Goal: Navigation & Orientation: Find specific page/section

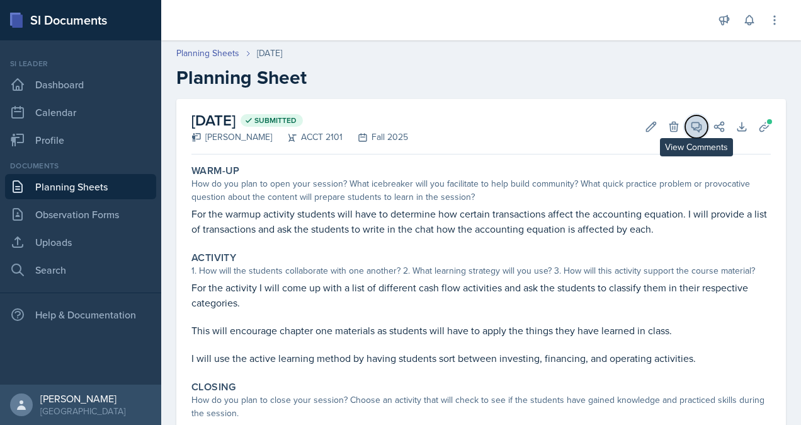
click at [692, 126] on icon at bounding box center [696, 126] width 9 height 9
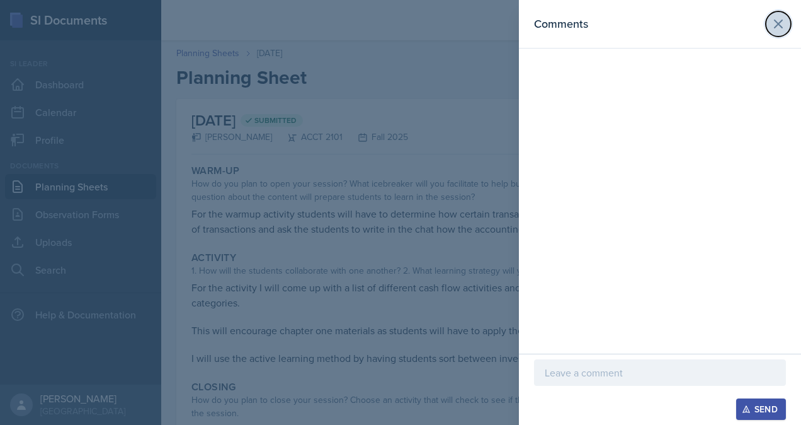
click at [782, 28] on icon at bounding box center [779, 24] width 8 height 8
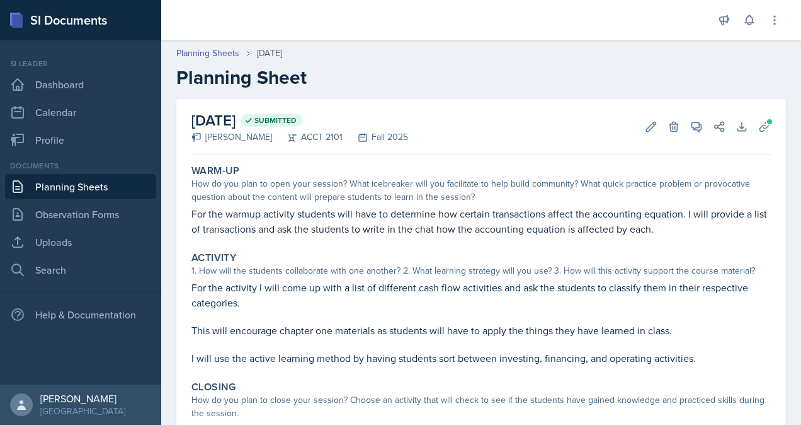
click at [86, 185] on link "Planning Sheets" at bounding box center [80, 186] width 151 height 25
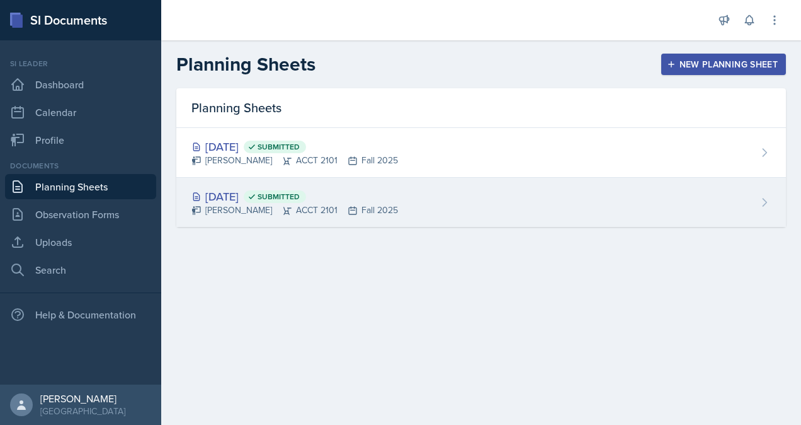
click at [233, 197] on div "[DATE] Submitted" at bounding box center [295, 196] width 207 height 17
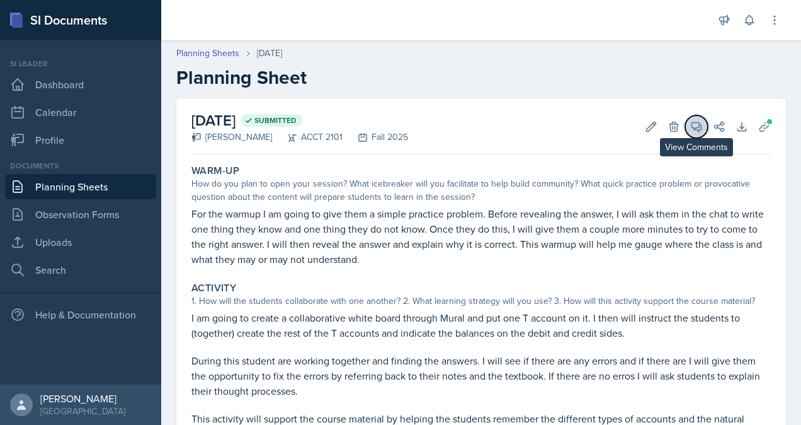
click at [692, 127] on icon at bounding box center [696, 126] width 9 height 9
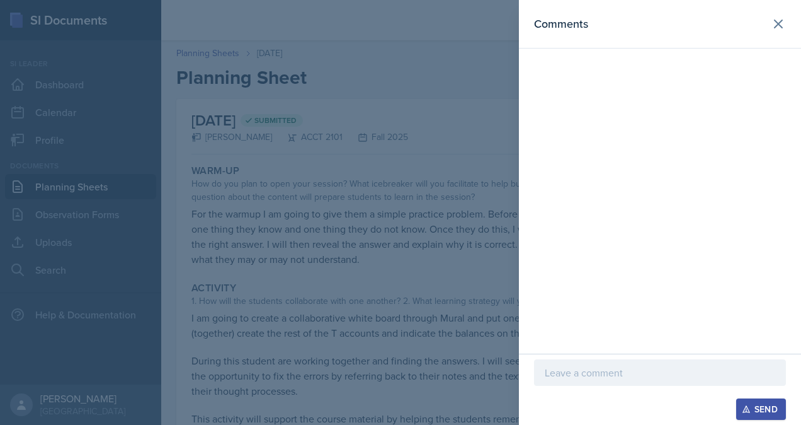
click at [408, 131] on div at bounding box center [400, 212] width 801 height 425
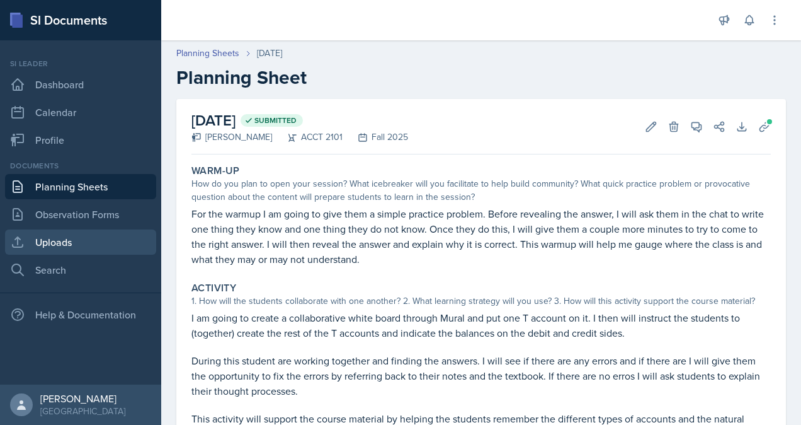
click at [87, 247] on link "Uploads" at bounding box center [80, 241] width 151 height 25
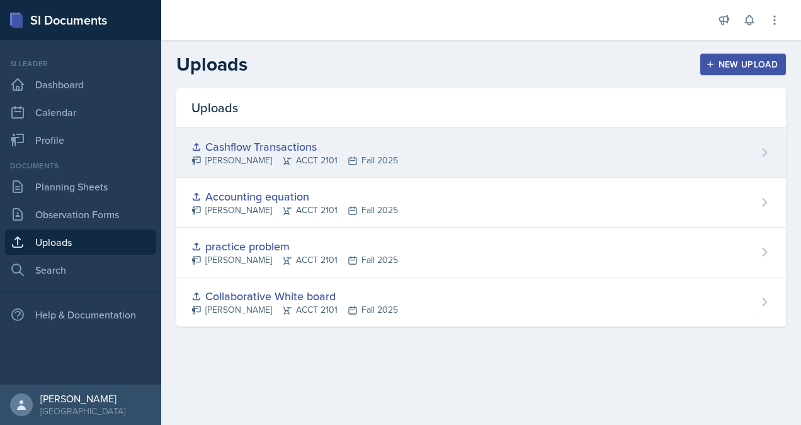
click at [369, 163] on div "[PERSON_NAME] ACCT 2101 Fall 2025" at bounding box center [295, 160] width 207 height 13
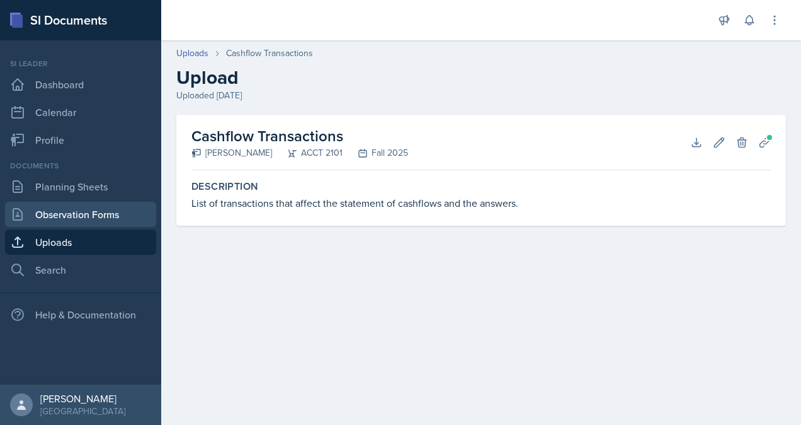
click at [62, 204] on link "Observation Forms" at bounding box center [80, 214] width 151 height 25
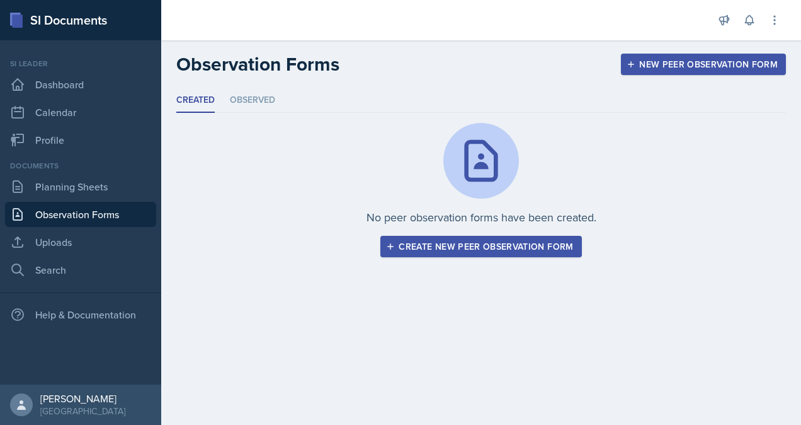
click at [504, 249] on div "Create new peer observation form" at bounding box center [481, 246] width 185 height 10
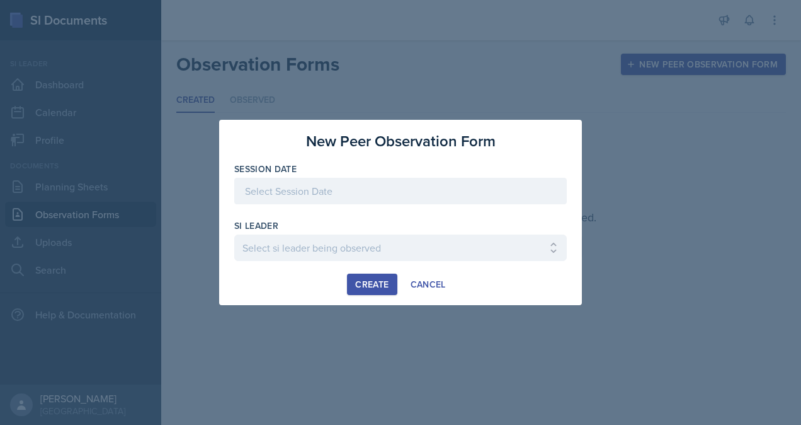
click at [398, 190] on div at bounding box center [400, 191] width 333 height 26
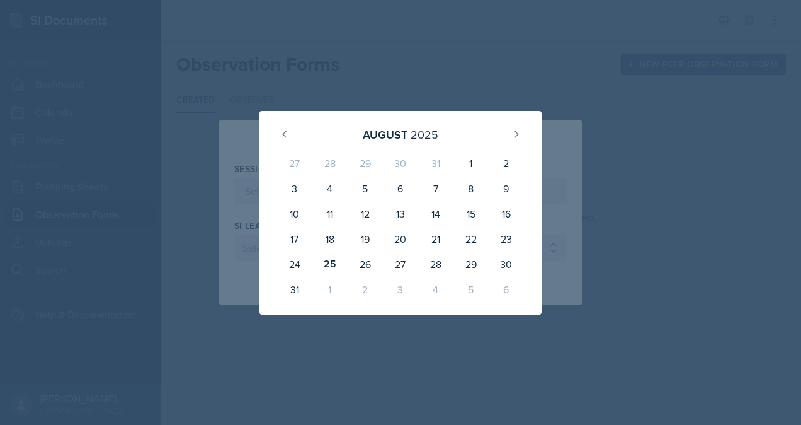
click at [339, 81] on div at bounding box center [400, 212] width 801 height 425
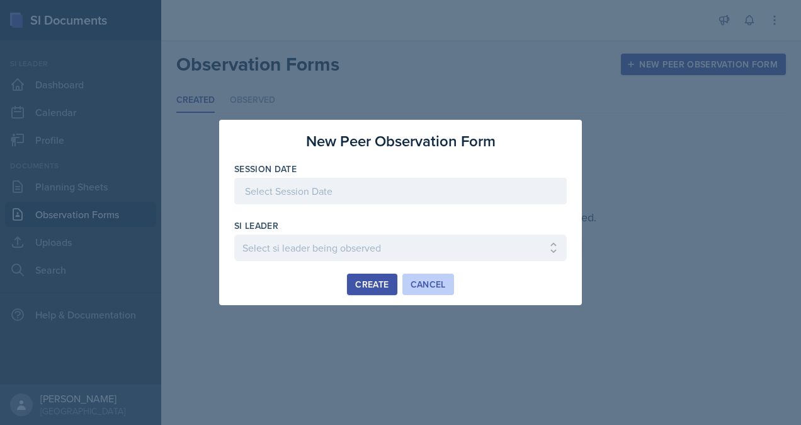
click at [418, 285] on div "Cancel" at bounding box center [428, 284] width 35 height 10
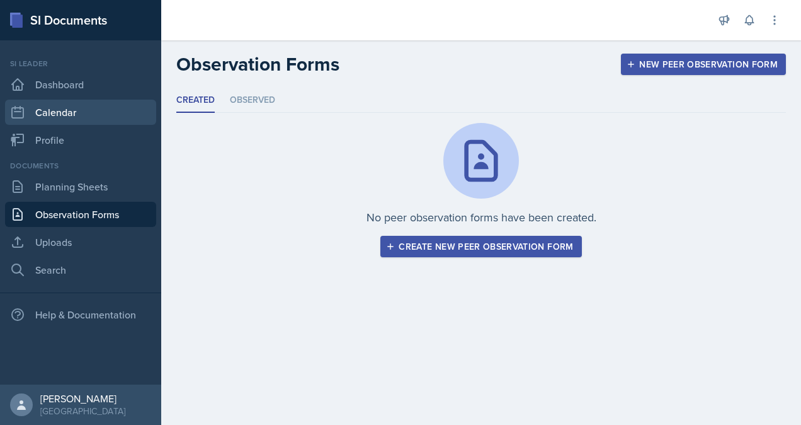
click at [20, 122] on link "Calendar" at bounding box center [80, 112] width 151 height 25
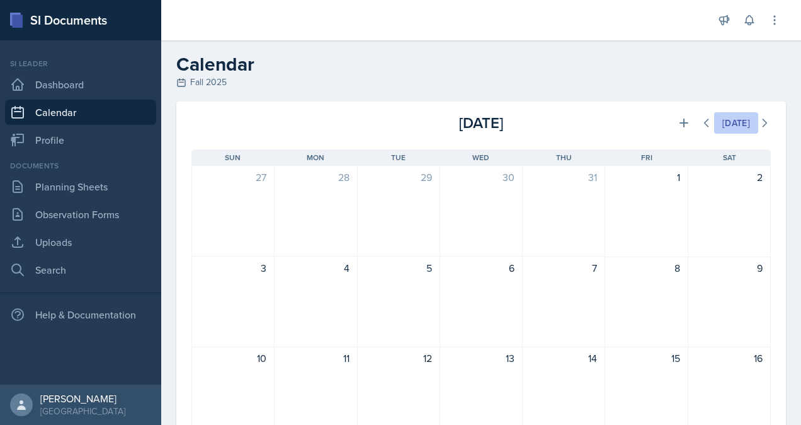
click at [731, 122] on div "[DATE]" at bounding box center [737, 123] width 28 height 10
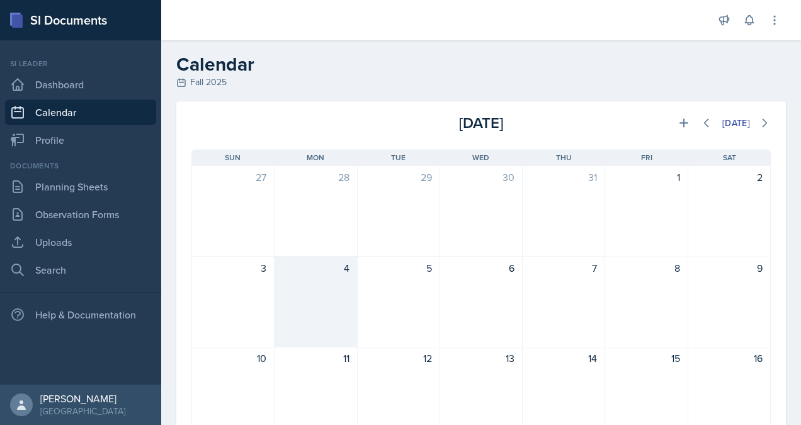
click at [328, 289] on div "4" at bounding box center [316, 301] width 83 height 91
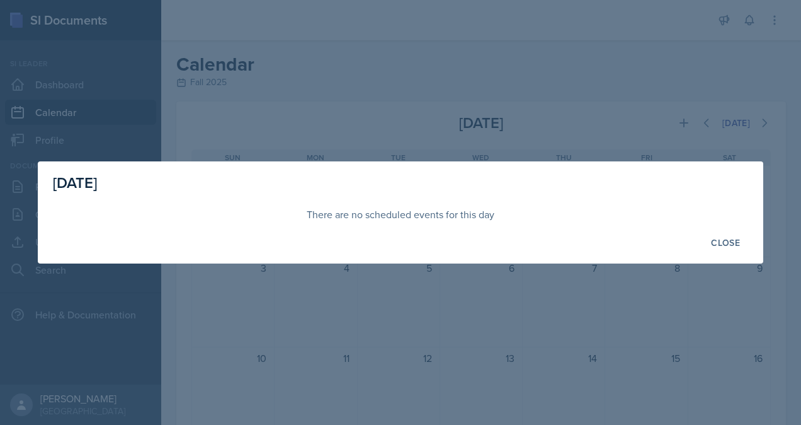
click at [542, 111] on div at bounding box center [400, 212] width 801 height 425
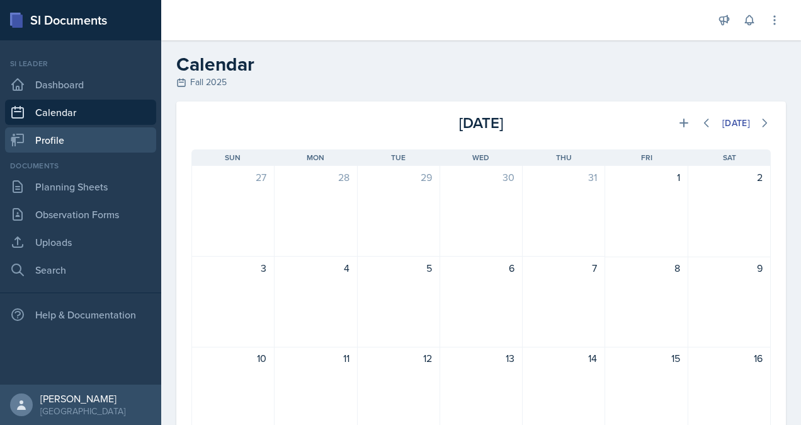
click at [74, 144] on link "Profile" at bounding box center [80, 139] width 151 height 25
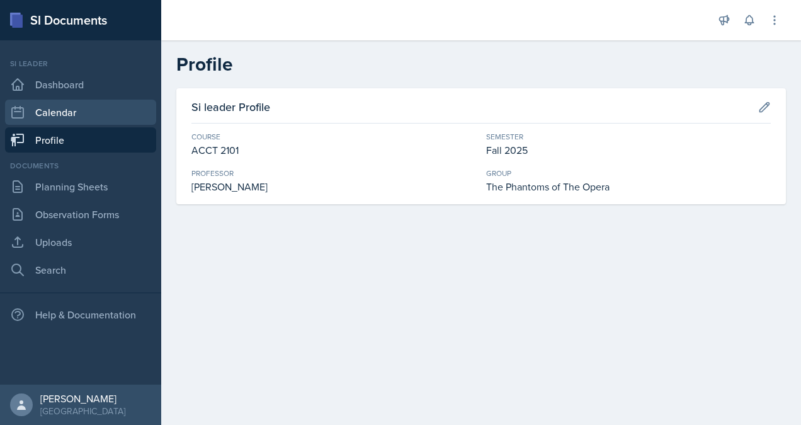
click at [79, 115] on link "Calendar" at bounding box center [80, 112] width 151 height 25
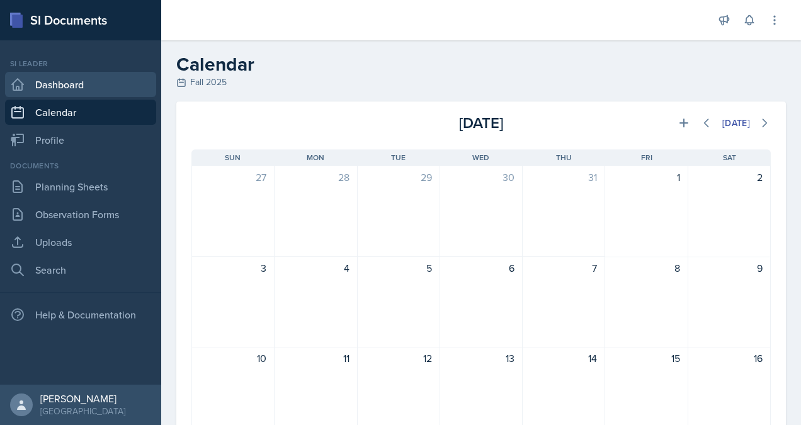
click at [79, 87] on link "Dashboard" at bounding box center [80, 84] width 151 height 25
